Goal: Task Accomplishment & Management: Manage account settings

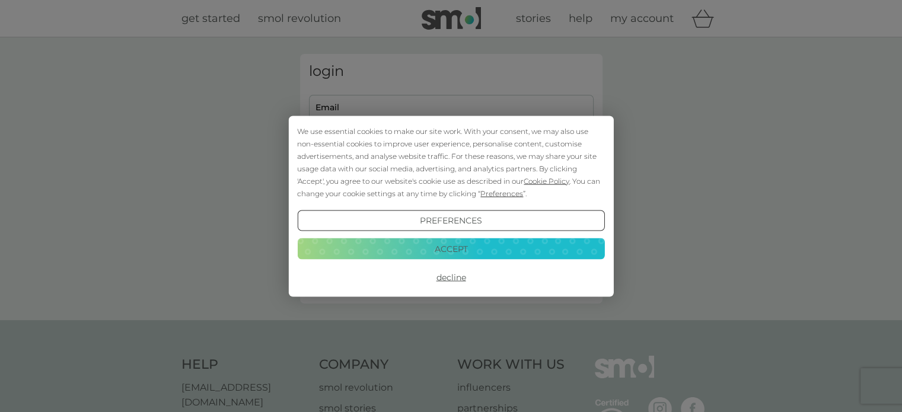
type input "[PERSON_NAME][EMAIL_ADDRESS][DOMAIN_NAME]"
click at [445, 277] on button "Decline" at bounding box center [450, 277] width 307 height 21
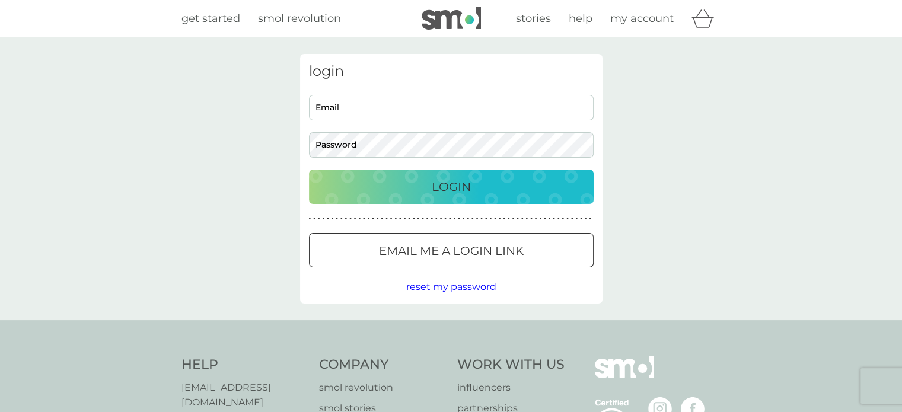
type input "[PERSON_NAME][EMAIL_ADDRESS][DOMAIN_NAME]"
click at [460, 186] on p "Login" at bounding box center [451, 186] width 39 height 19
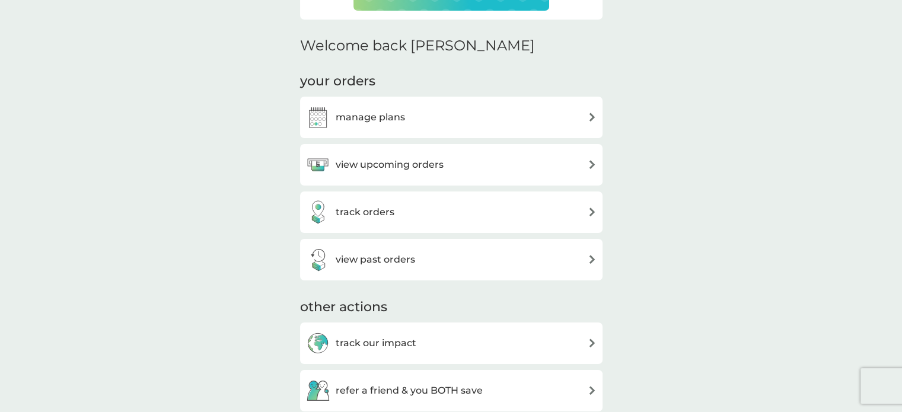
scroll to position [356, 0]
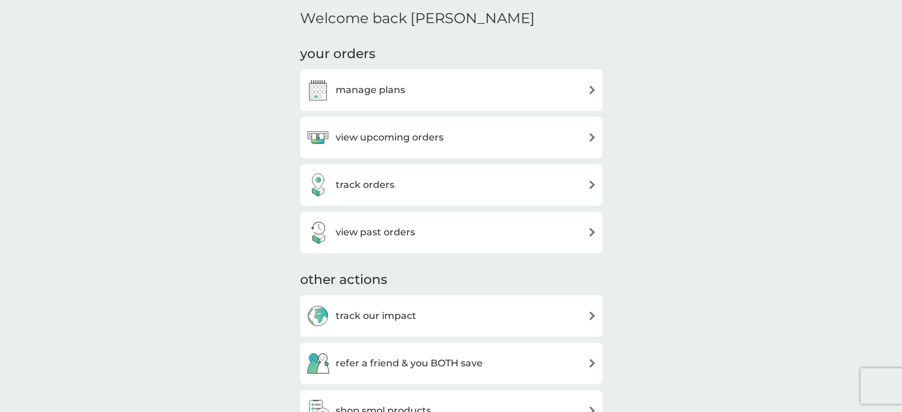
click at [561, 132] on div "view upcoming orders" at bounding box center [451, 138] width 291 height 24
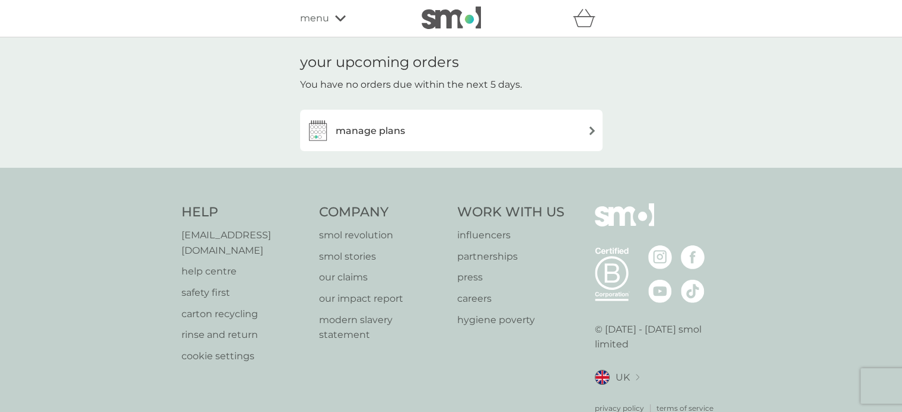
click at [388, 130] on h3 "manage plans" at bounding box center [370, 130] width 69 height 15
